Goal: Transaction & Acquisition: Purchase product/service

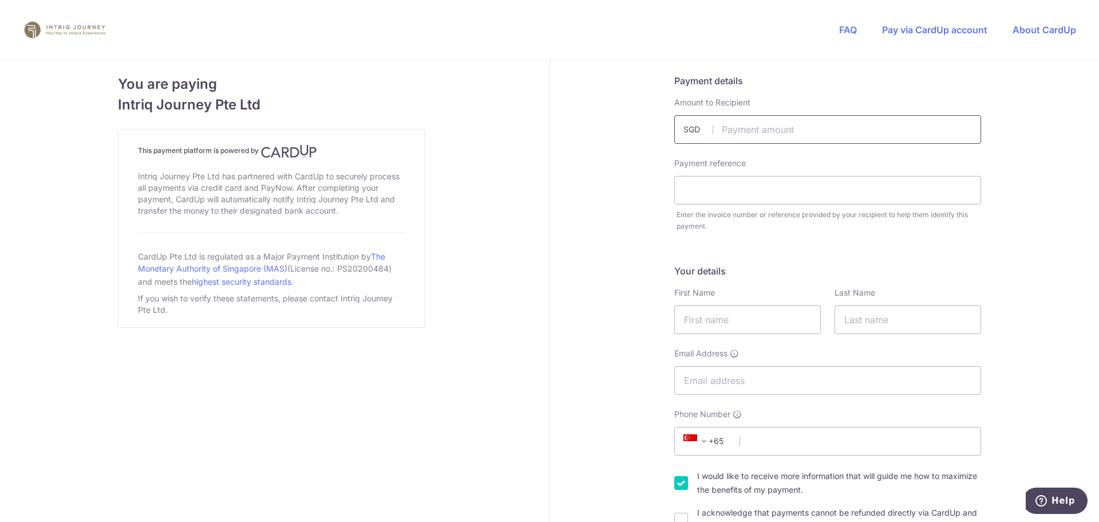
click at [785, 127] on input "text" at bounding box center [827, 129] width 307 height 29
type input "29372.00"
click at [824, 195] on input "text" at bounding box center [827, 190] width 307 height 29
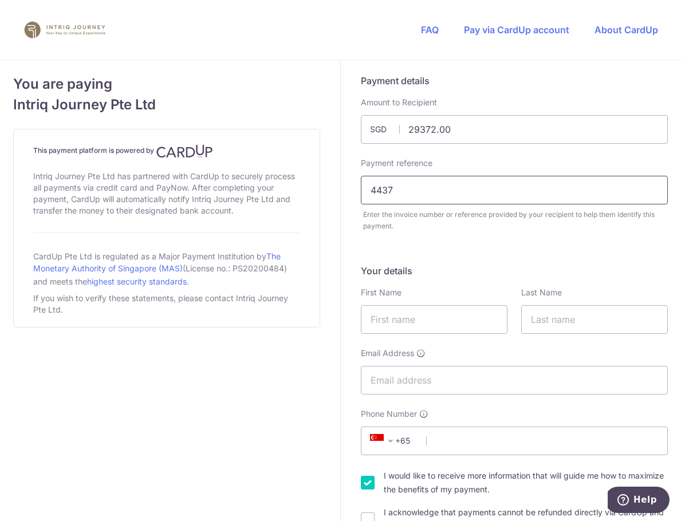
click at [453, 188] on input "4437" at bounding box center [514, 190] width 307 height 29
drag, startPoint x: 451, startPoint y: 188, endPoint x: 350, endPoint y: 190, distance: 101.3
click at [354, 190] on div "Payment reference 4437 Enter the invoice number or reference provided by your r…" at bounding box center [514, 194] width 321 height 74
type input "P"
type input "I"
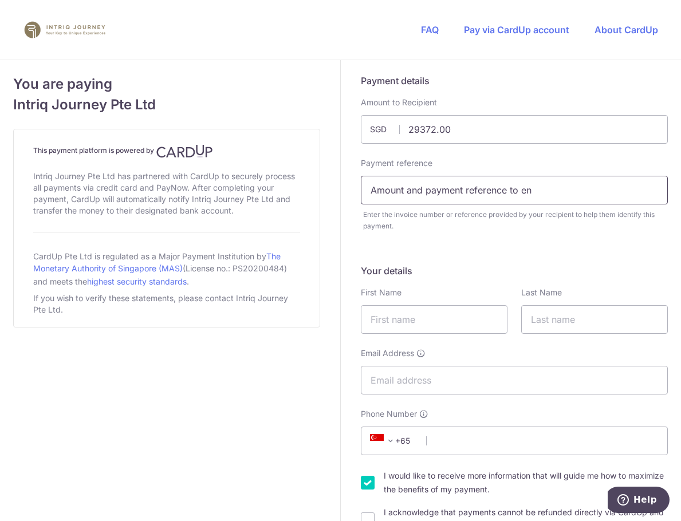
type input "Amount and payment reference to ent"
drag, startPoint x: 532, startPoint y: 190, endPoint x: 334, endPoint y: 200, distance: 198.4
click at [529, 194] on input "Amount and payment reference to ent" at bounding box center [514, 190] width 307 height 29
drag, startPoint x: 538, startPoint y: 192, endPoint x: 342, endPoint y: 201, distance: 196.6
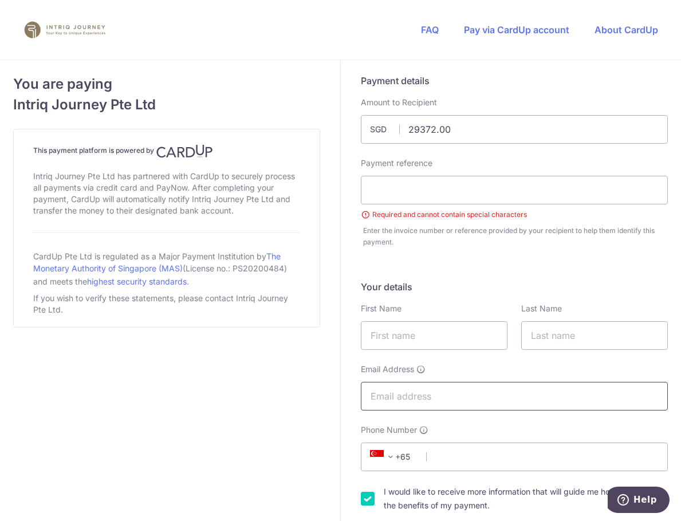
click at [411, 402] on input "Email Address" at bounding box center [514, 396] width 307 height 29
paste input "Amount and payment reference to ent"
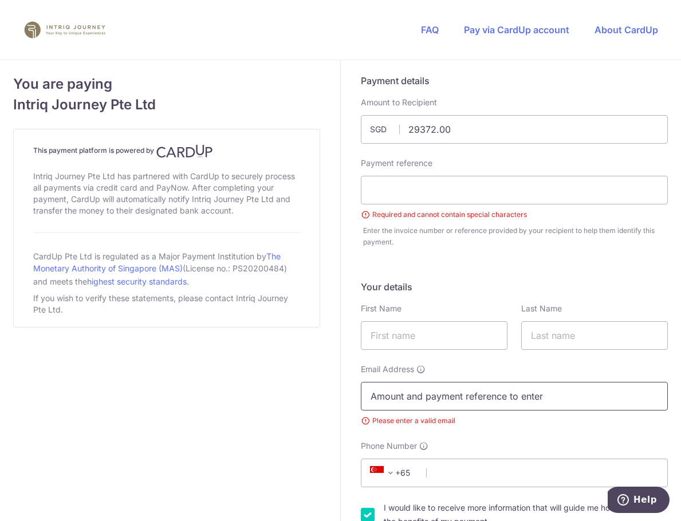
type input "Amount and payment reference to enter"
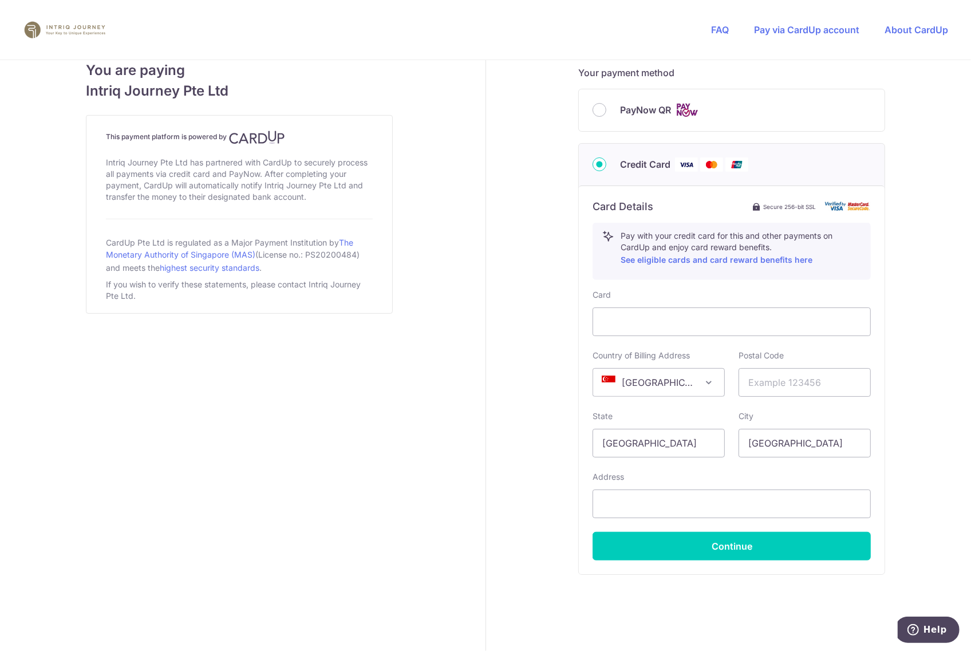
scroll to position [553, 0]
